Goal: Task Accomplishment & Management: Use online tool/utility

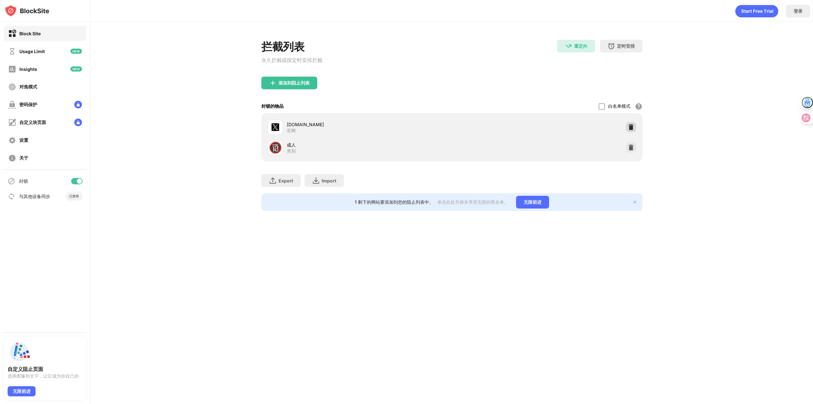
click at [630, 130] on img at bounding box center [631, 127] width 6 height 6
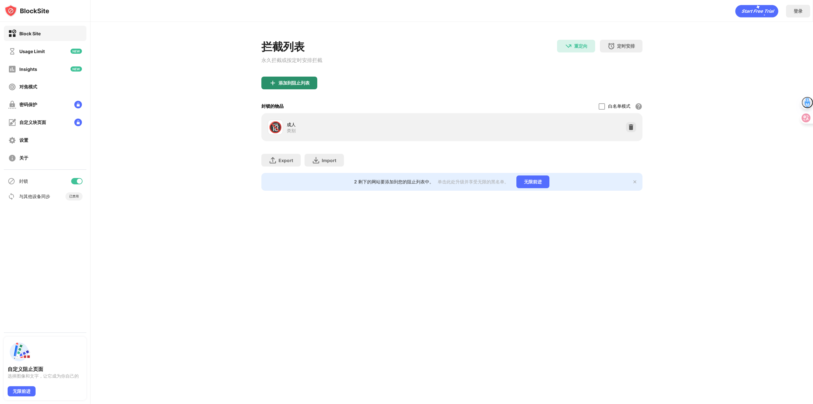
click at [287, 77] on div "拦截列表 永久拦截或按定时安排拦截" at bounding box center [291, 58] width 61 height 37
click at [286, 88] on div "添加到阻止列表" at bounding box center [289, 83] width 56 height 13
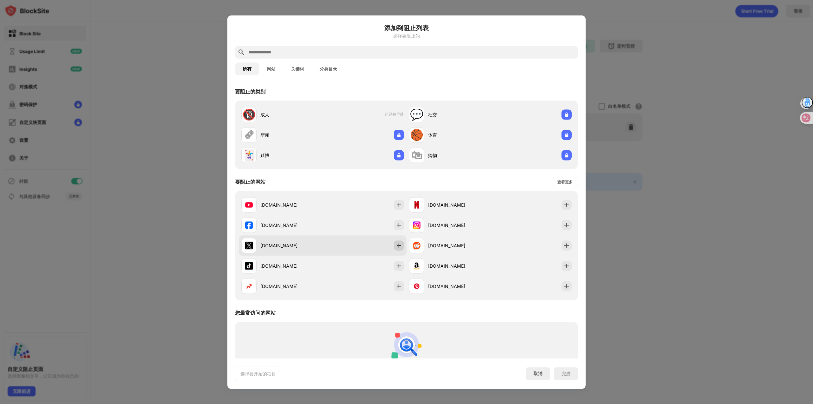
click at [400, 250] on div at bounding box center [399, 245] width 10 height 10
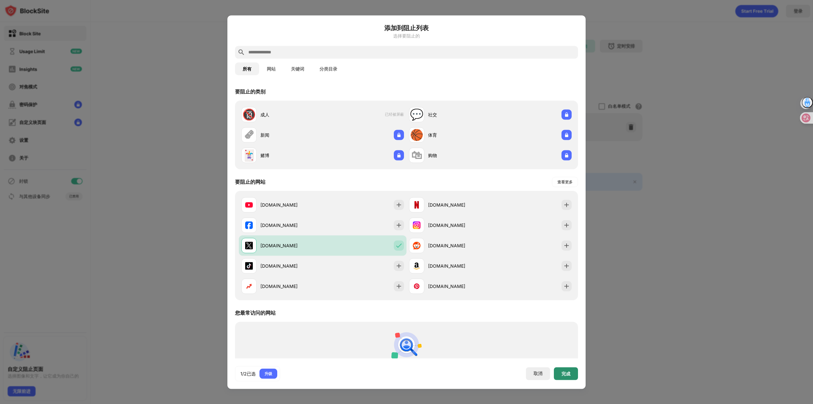
click at [559, 369] on div "完成" at bounding box center [566, 373] width 24 height 13
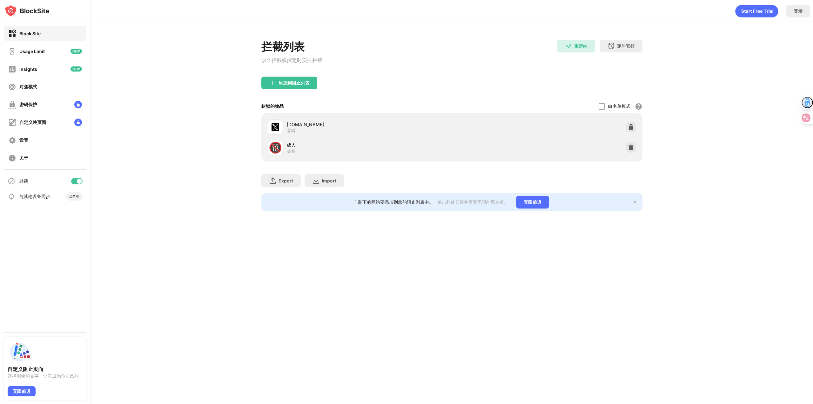
click at [396, 326] on div "登录 拦截列表 永久拦截或按定时安排拦截 重定向 重定向至 [DOMAIN_NAME] 定时安排 选择阻止列表将处于活动状态的日期和时间范围。 添加到阻止列表…" at bounding box center [452, 202] width 723 height 404
